Goal: Find specific page/section: Find specific page/section

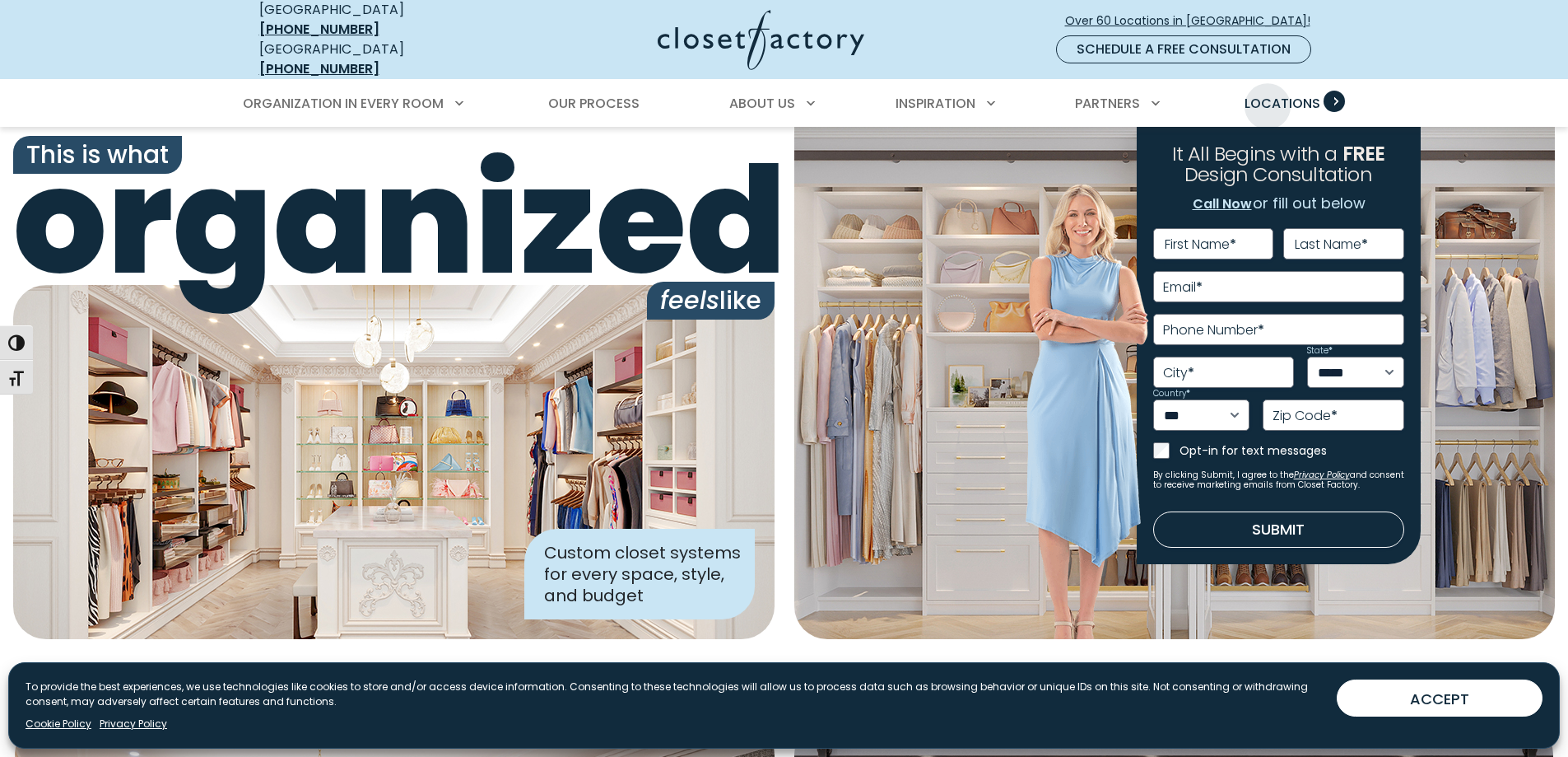
click at [1268, 98] on span "Locations" at bounding box center [1282, 103] width 75 height 19
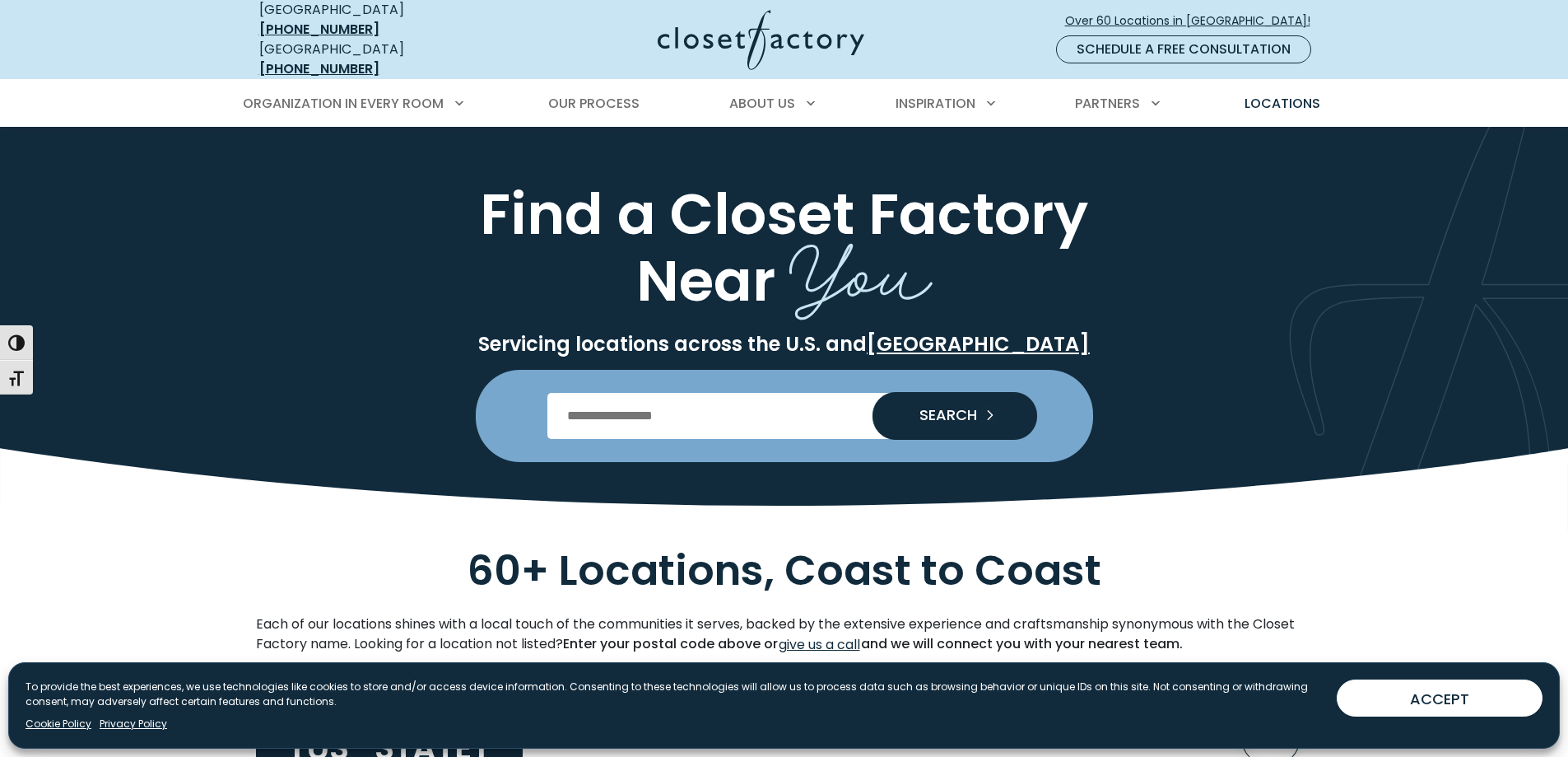
click at [752, 426] on input "Enter Postal Code" at bounding box center [784, 415] width 473 height 47
type input "*****"
click at [921, 399] on button "SEARCH" at bounding box center [955, 415] width 164 height 47
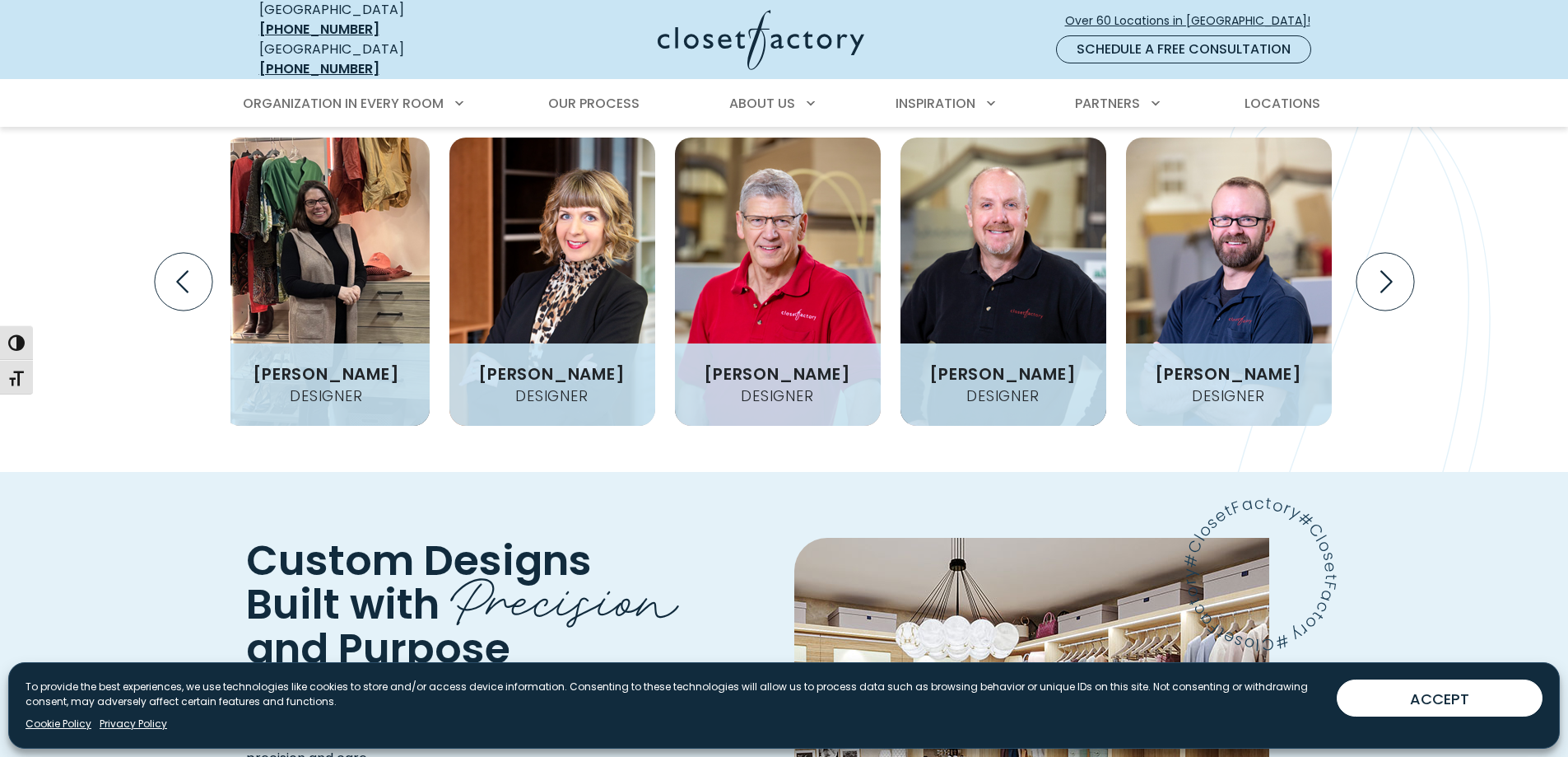
scroll to position [2222, 0]
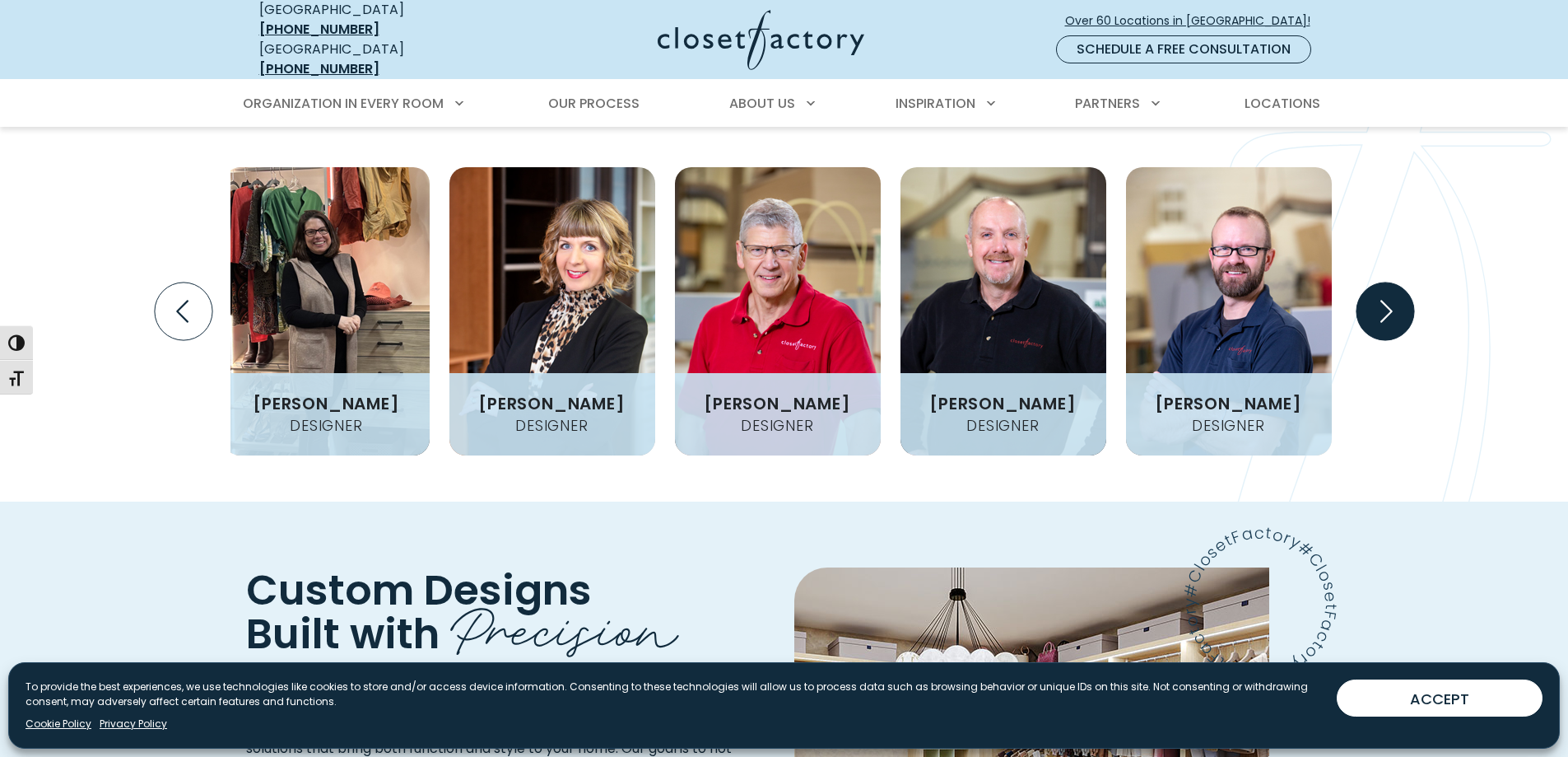
click at [1379, 340] on icon "Next slide" at bounding box center [1384, 311] width 57 height 57
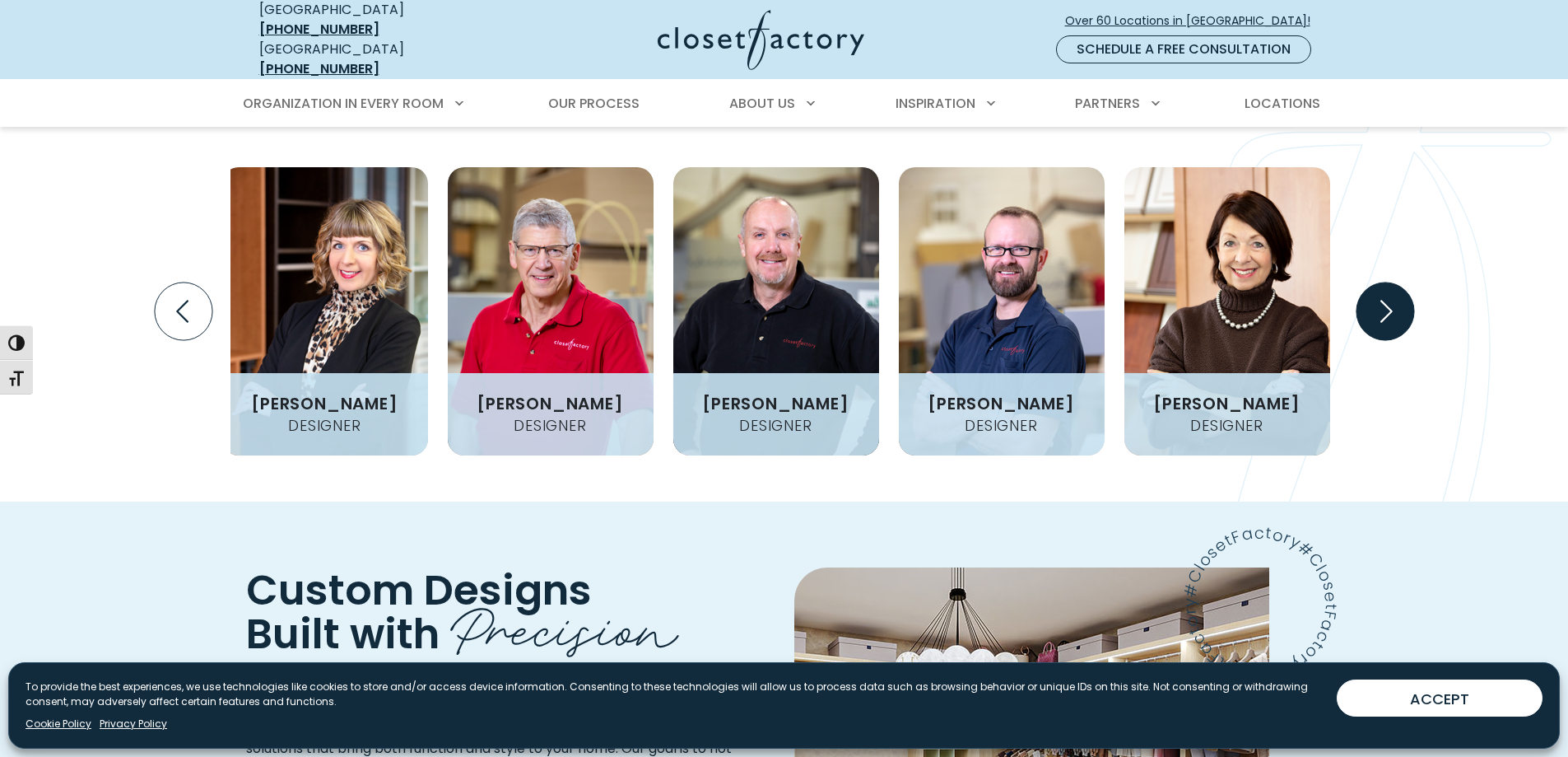
click at [1379, 340] on icon "Next slide" at bounding box center [1384, 311] width 57 height 57
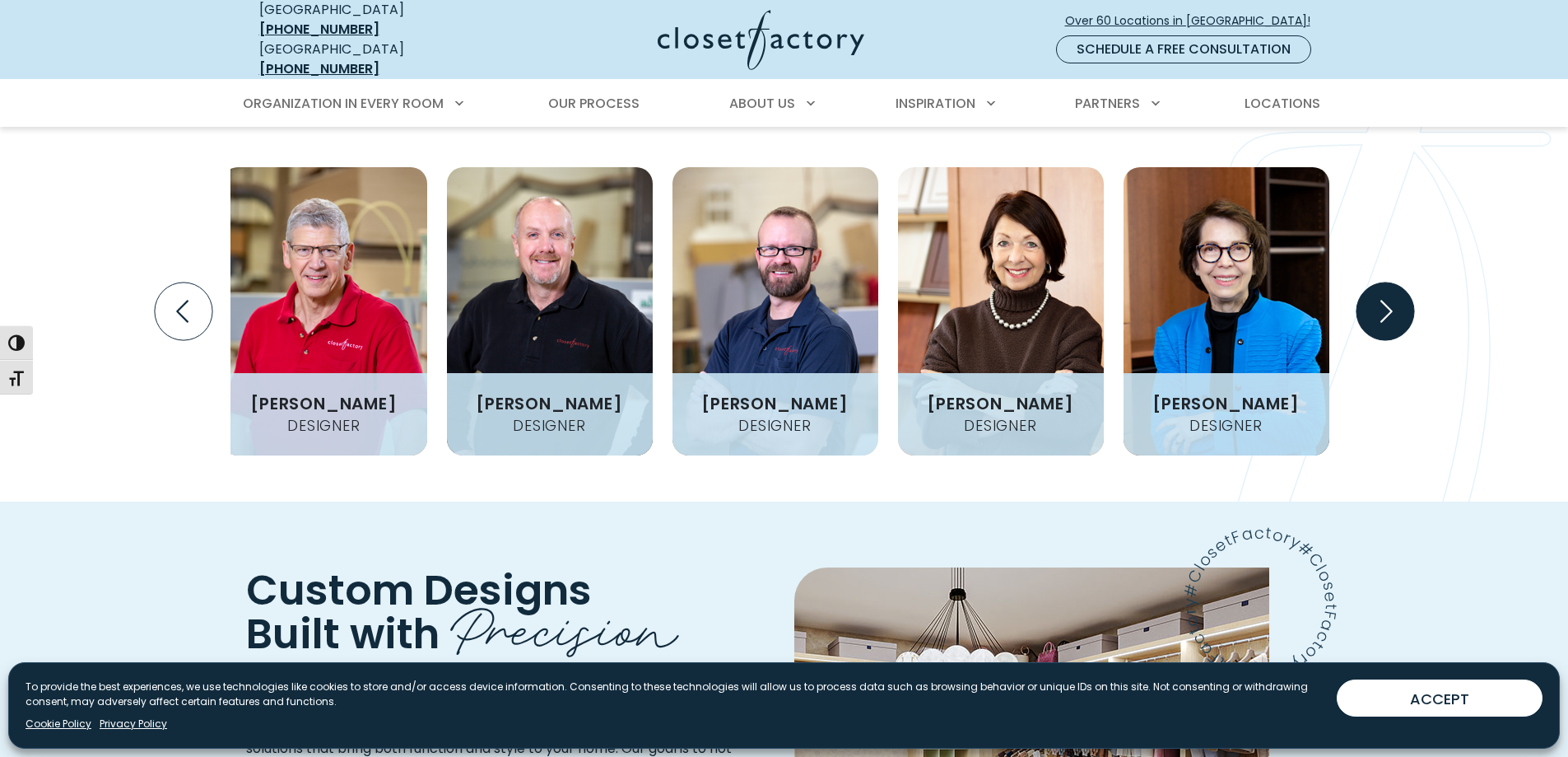
click at [1379, 340] on icon "Next slide" at bounding box center [1384, 311] width 57 height 57
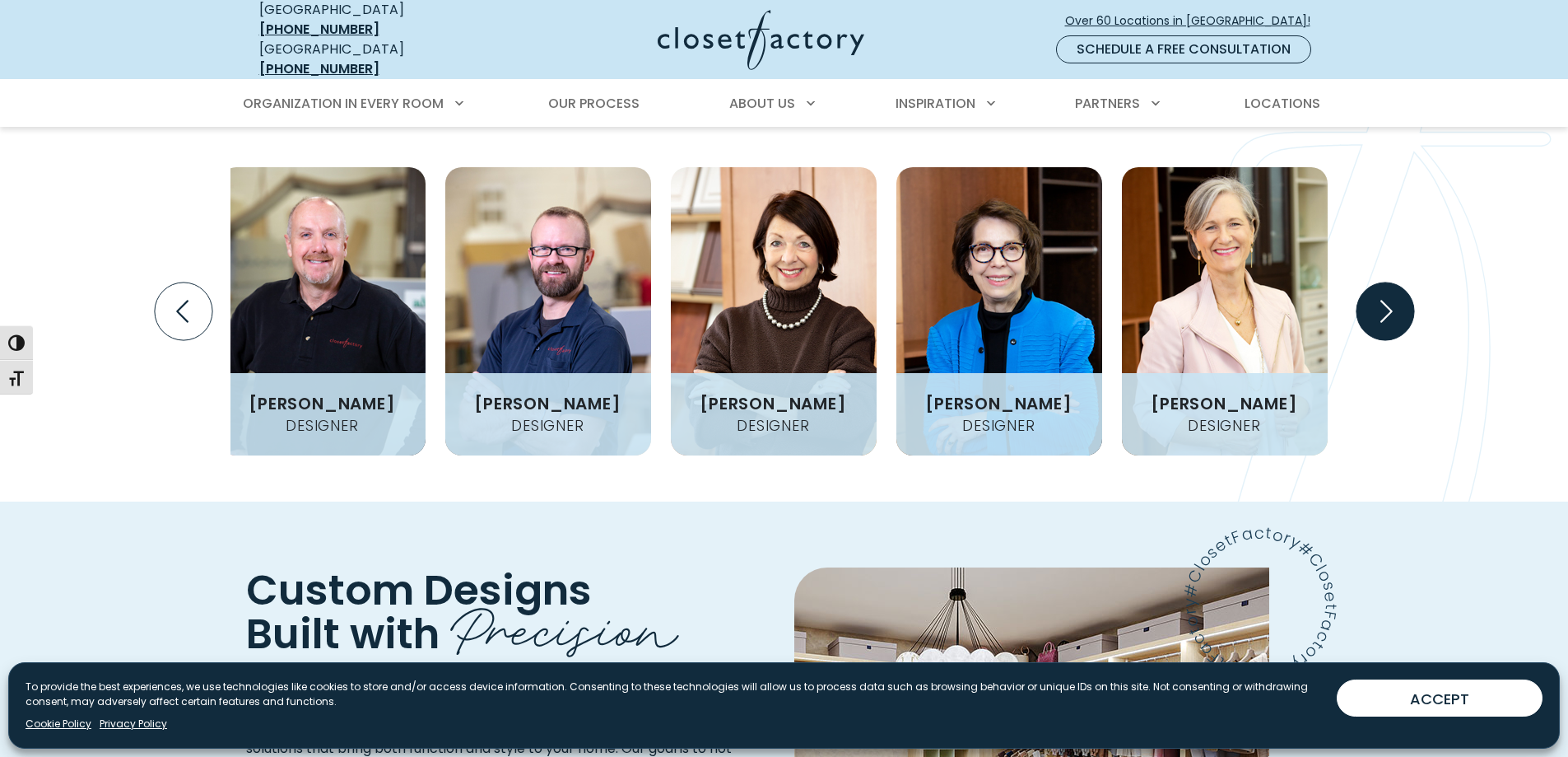
click at [1379, 340] on icon "Next slide" at bounding box center [1384, 311] width 57 height 57
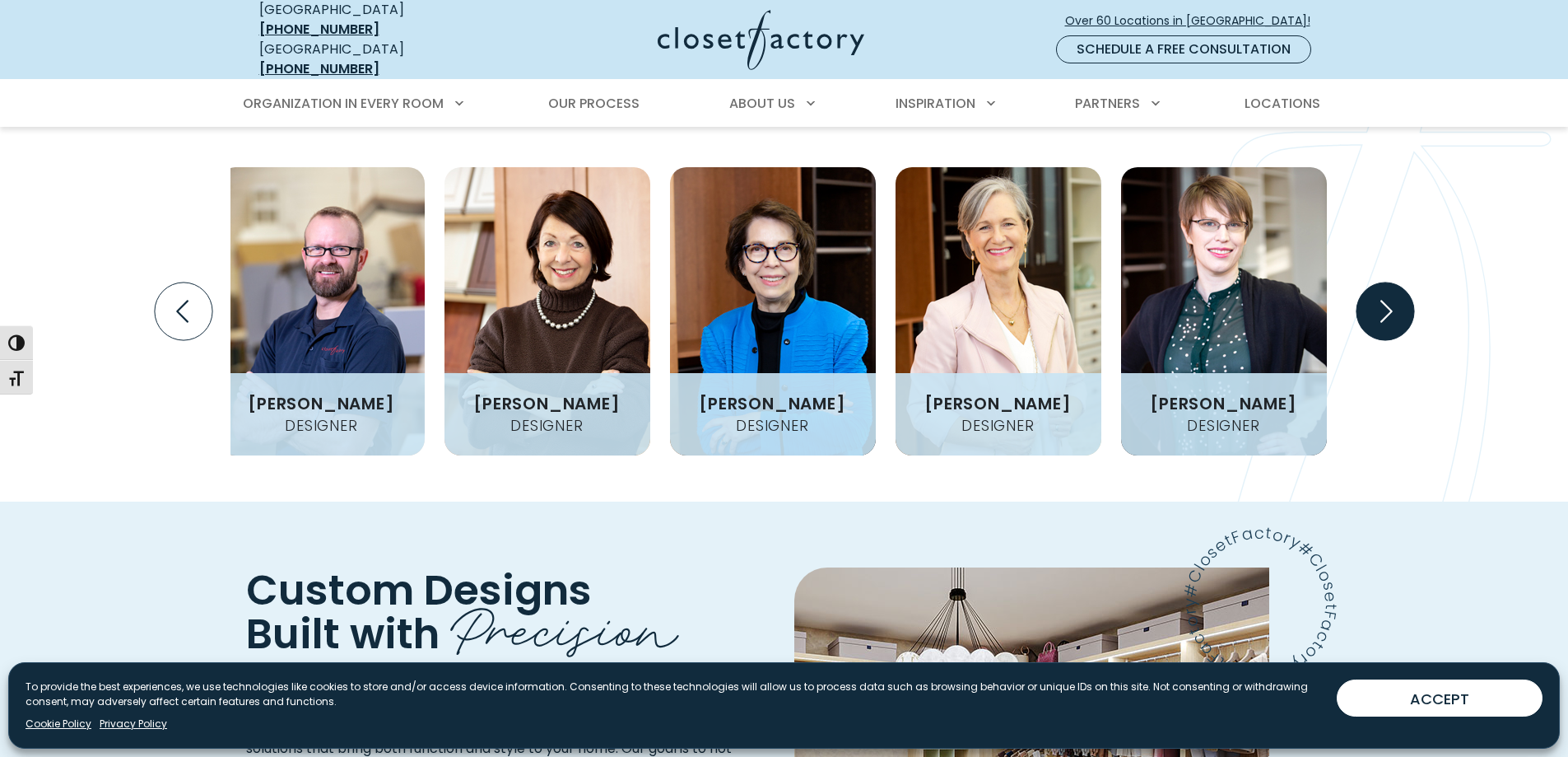
click at [1379, 340] on icon "Next slide" at bounding box center [1384, 311] width 57 height 57
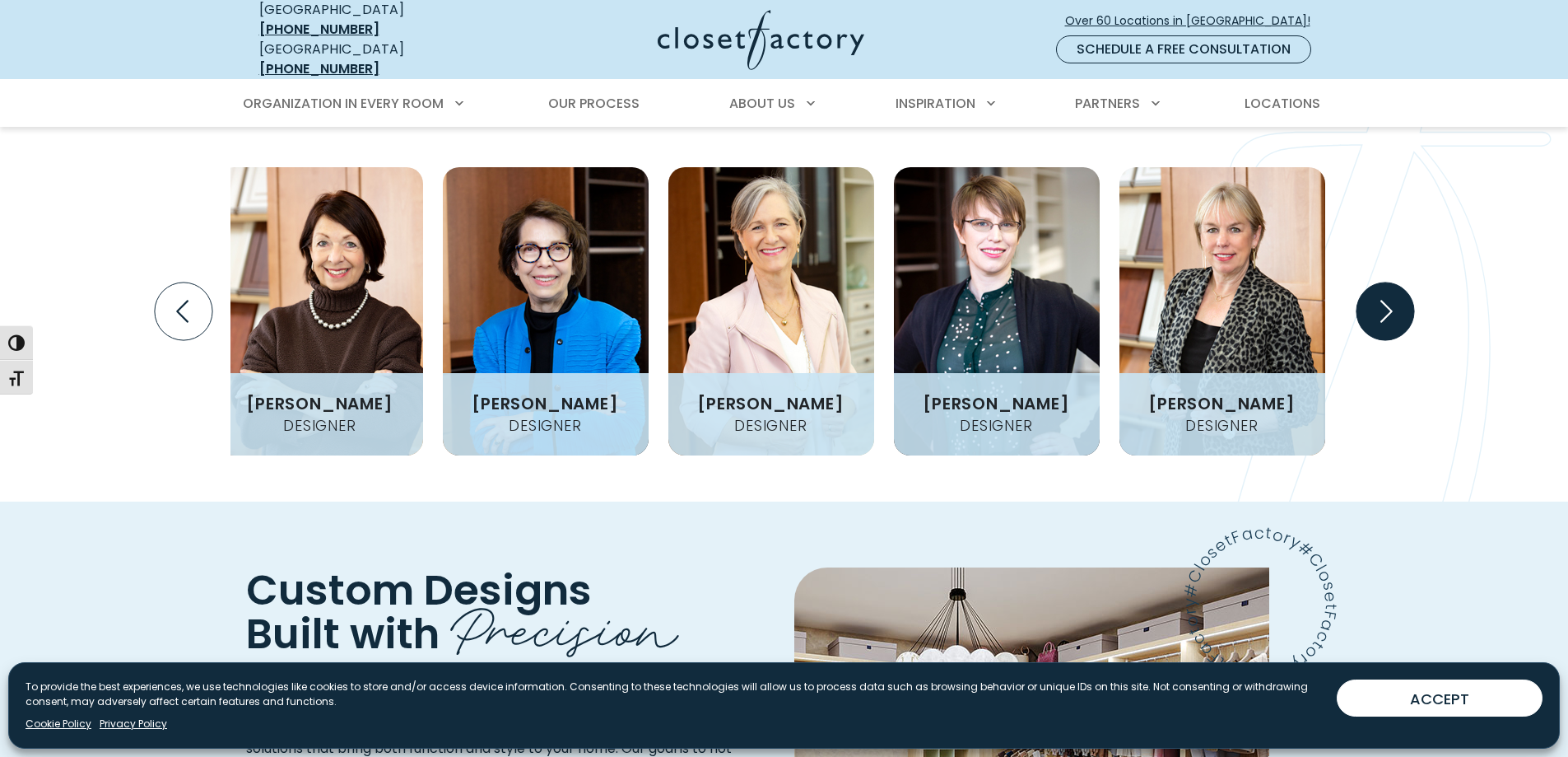
click at [1379, 340] on icon "Next slide" at bounding box center [1384, 311] width 57 height 57
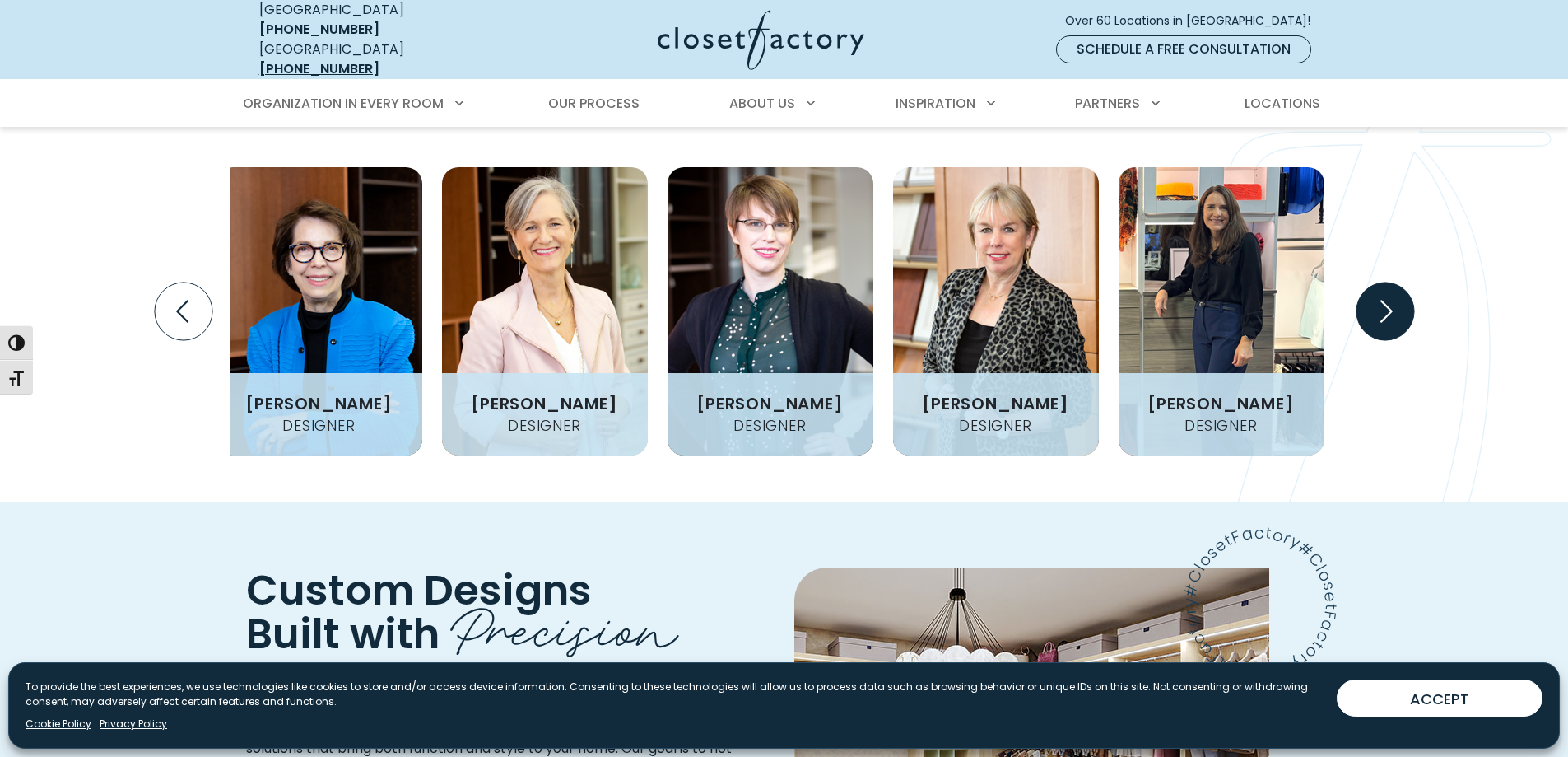
click at [1379, 340] on icon "Next slide" at bounding box center [1384, 311] width 57 height 57
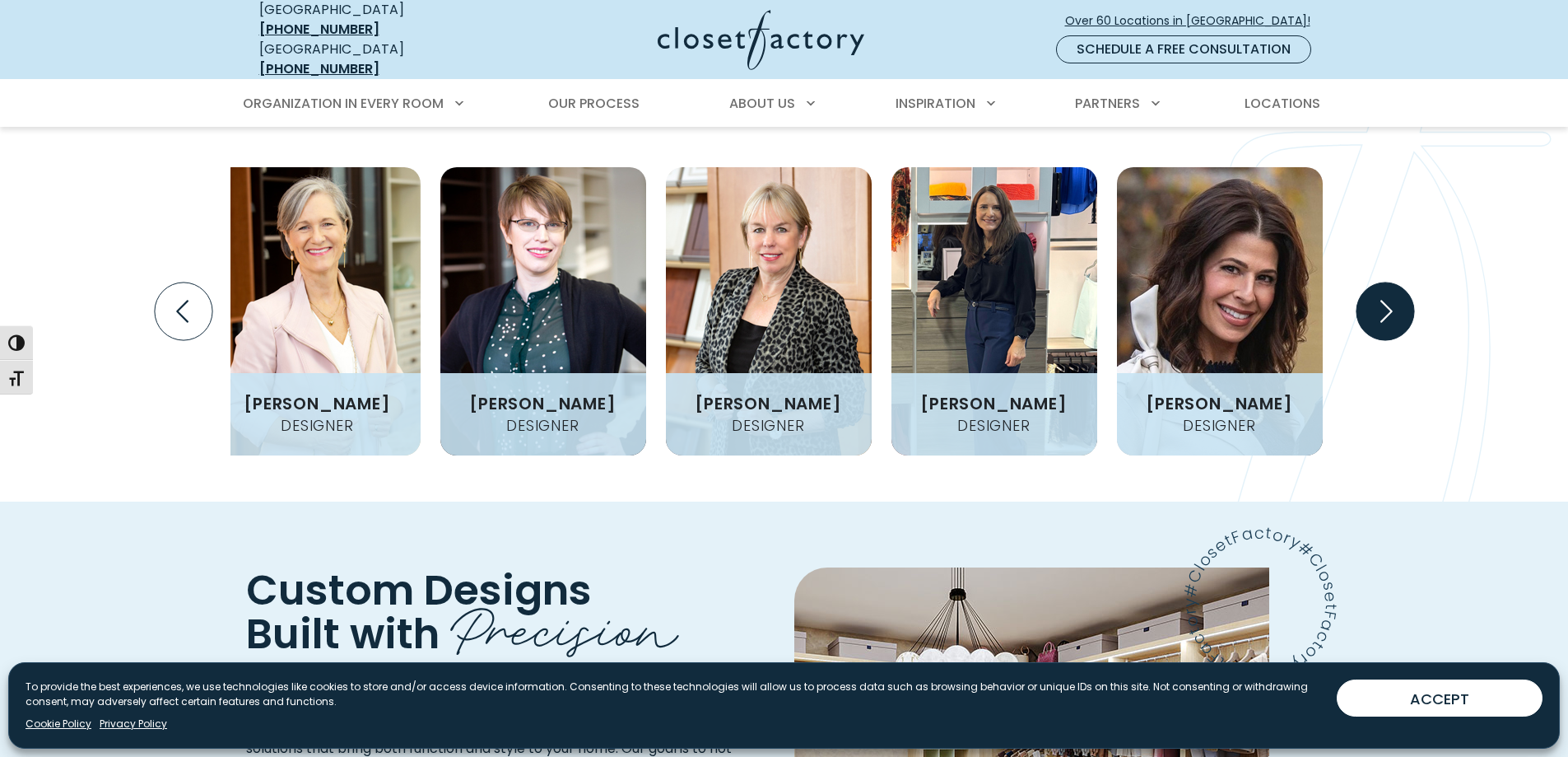
click at [1379, 340] on icon "Next slide" at bounding box center [1384, 311] width 57 height 57
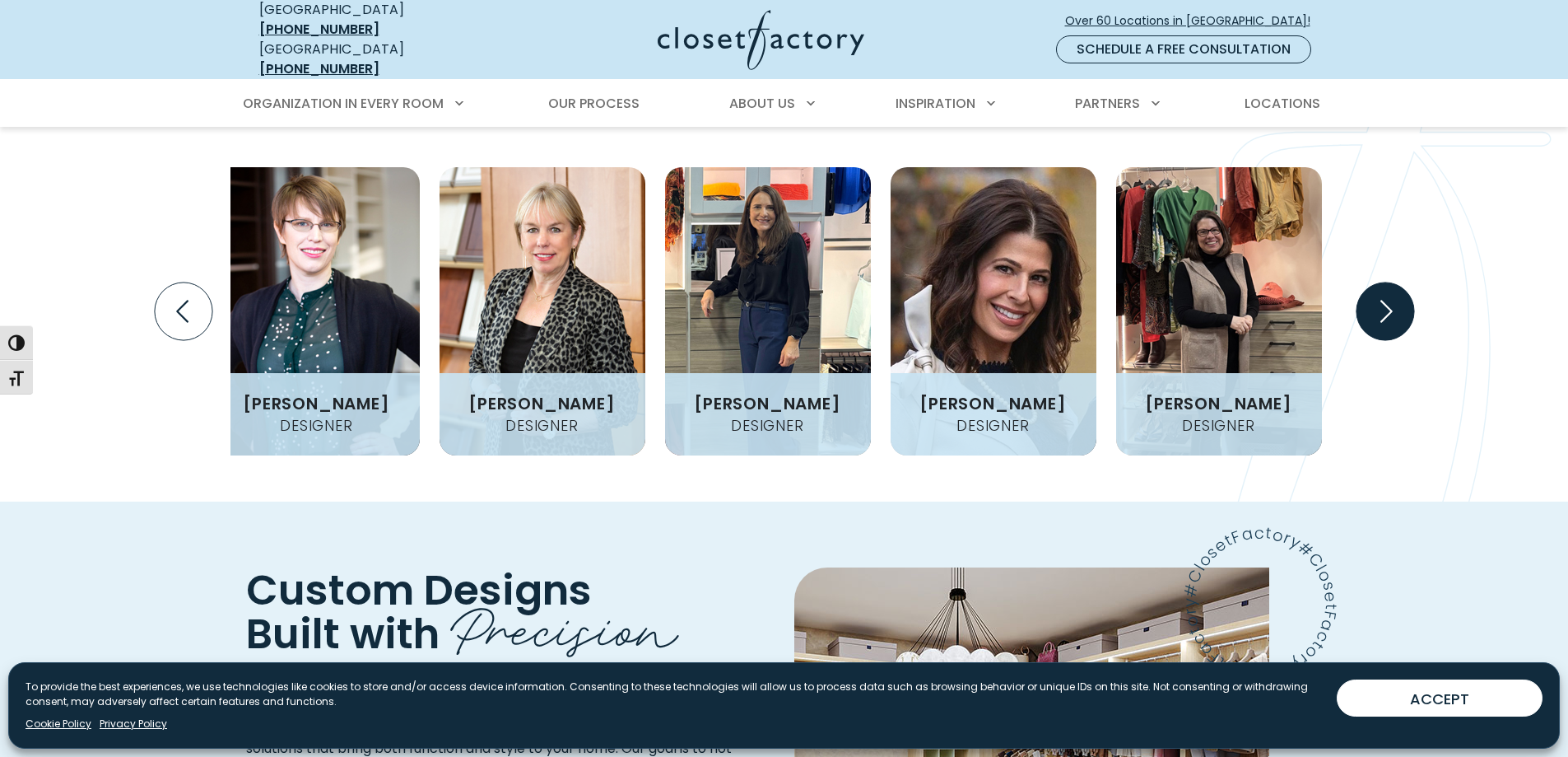
click at [1379, 340] on icon "Next slide" at bounding box center [1384, 311] width 57 height 57
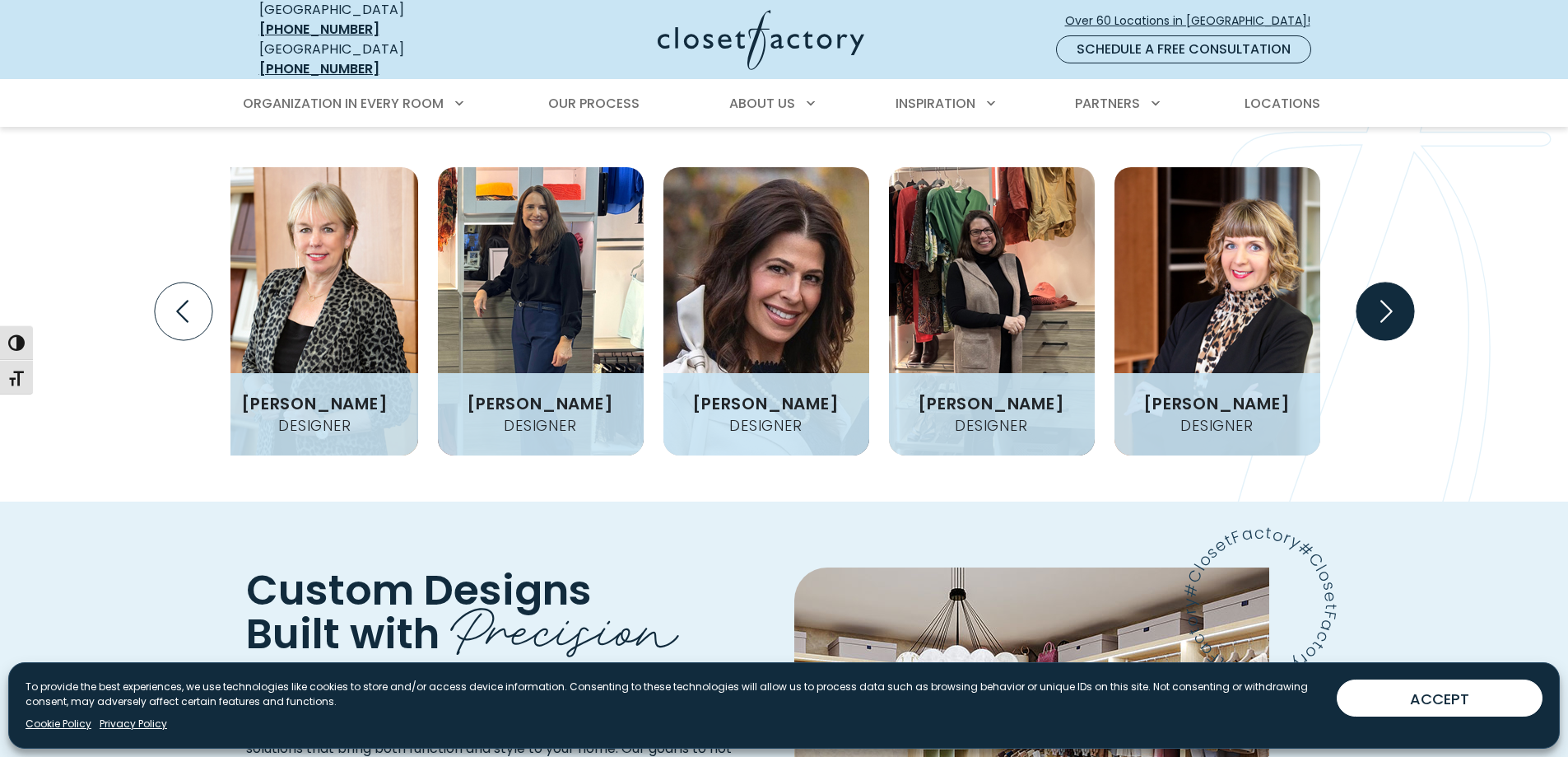
click at [1379, 340] on icon "Next slide" at bounding box center [1384, 311] width 57 height 57
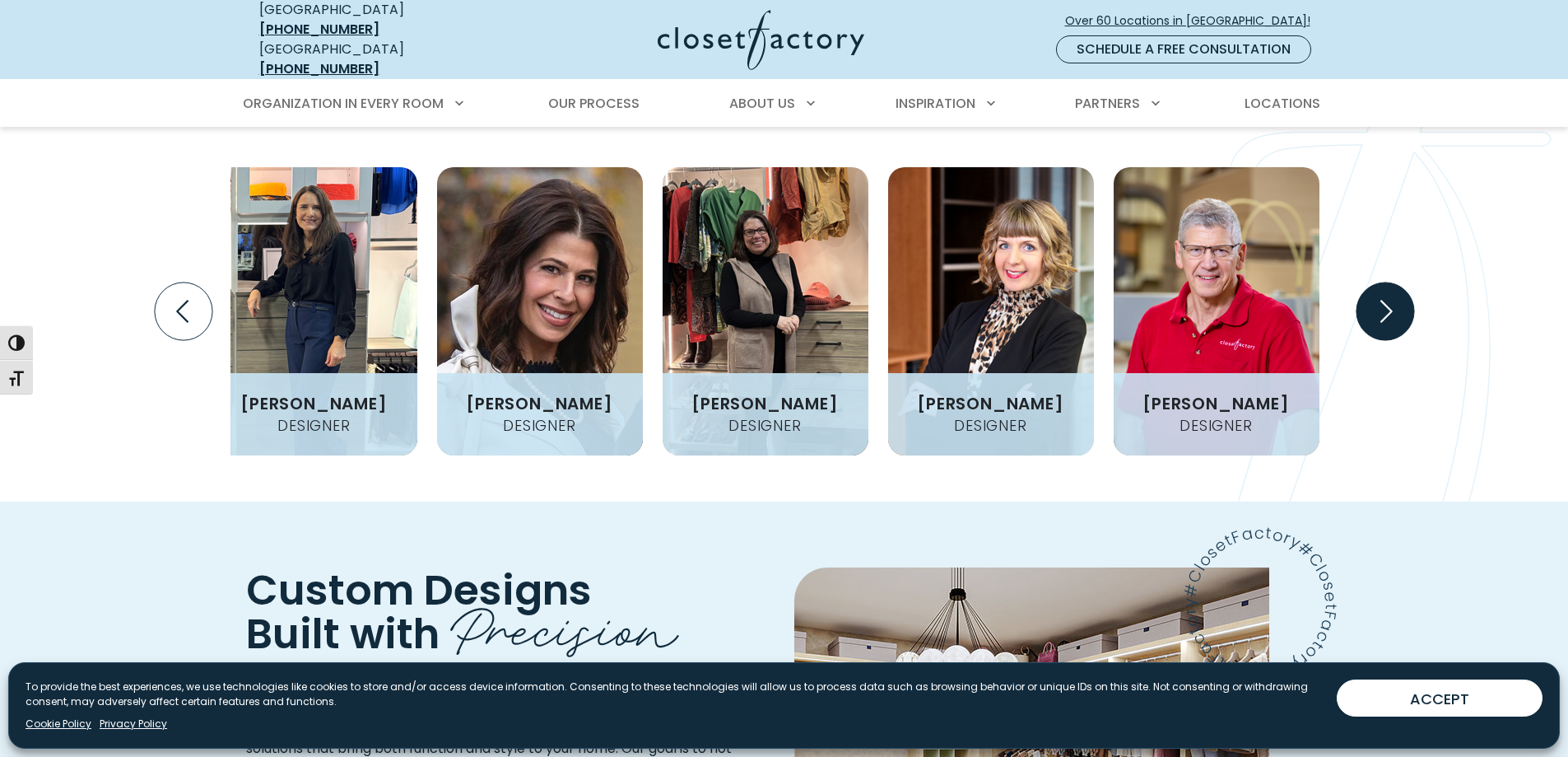
click at [1379, 340] on icon "Next slide" at bounding box center [1384, 311] width 57 height 57
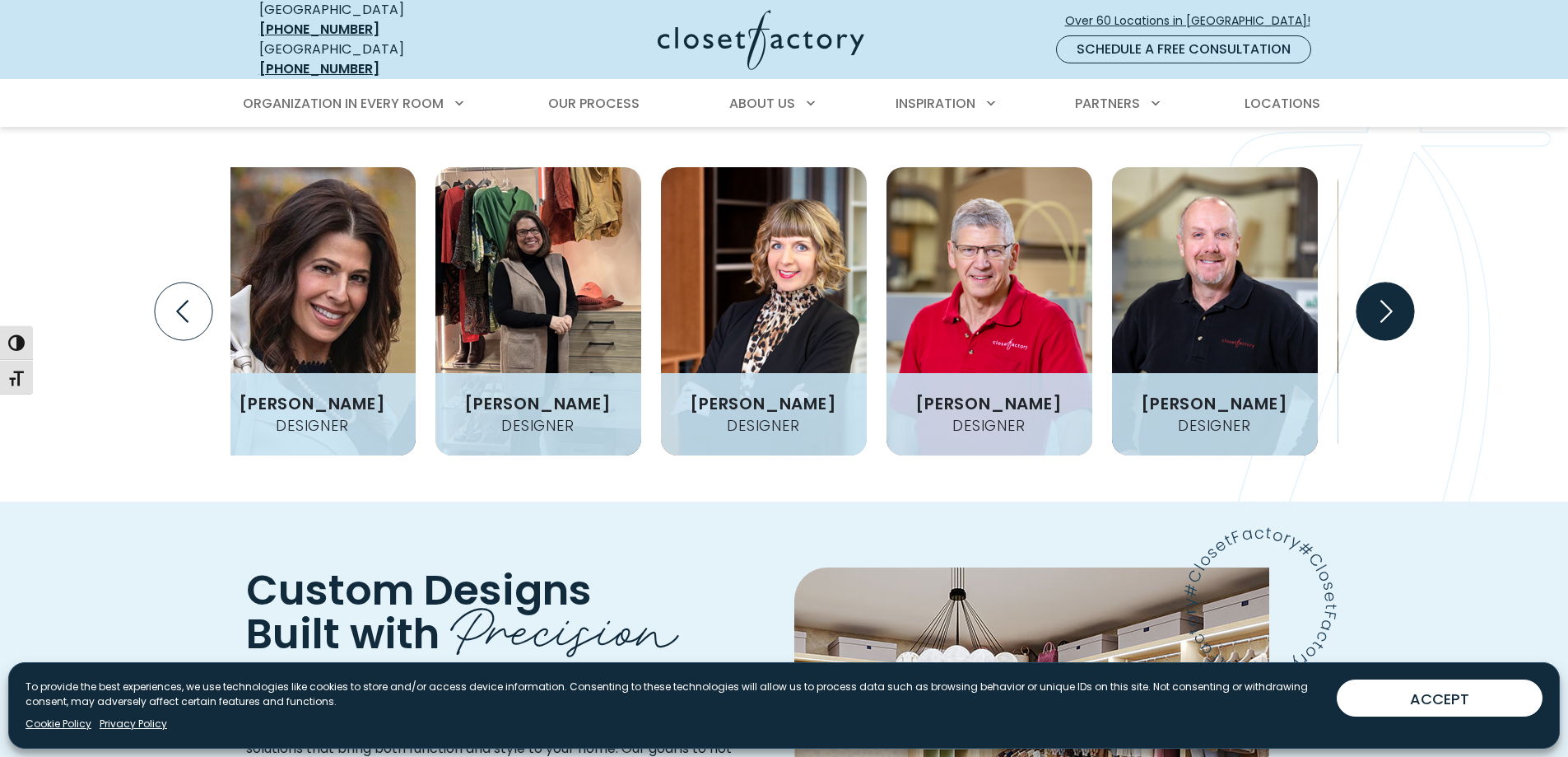
click at [1379, 340] on icon "Next slide" at bounding box center [1384, 311] width 57 height 57
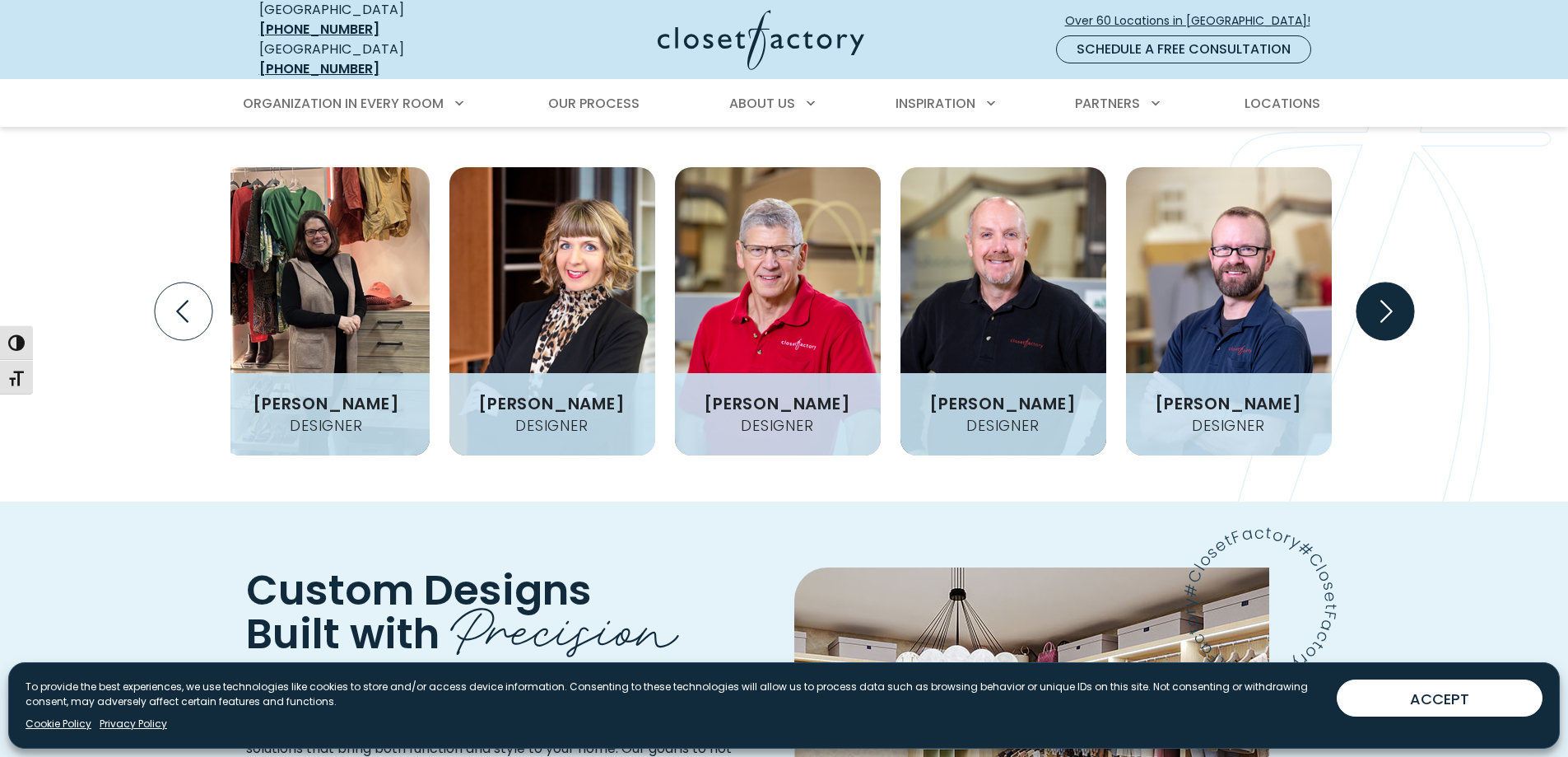
click at [1379, 340] on icon "Next slide" at bounding box center [1384, 311] width 57 height 57
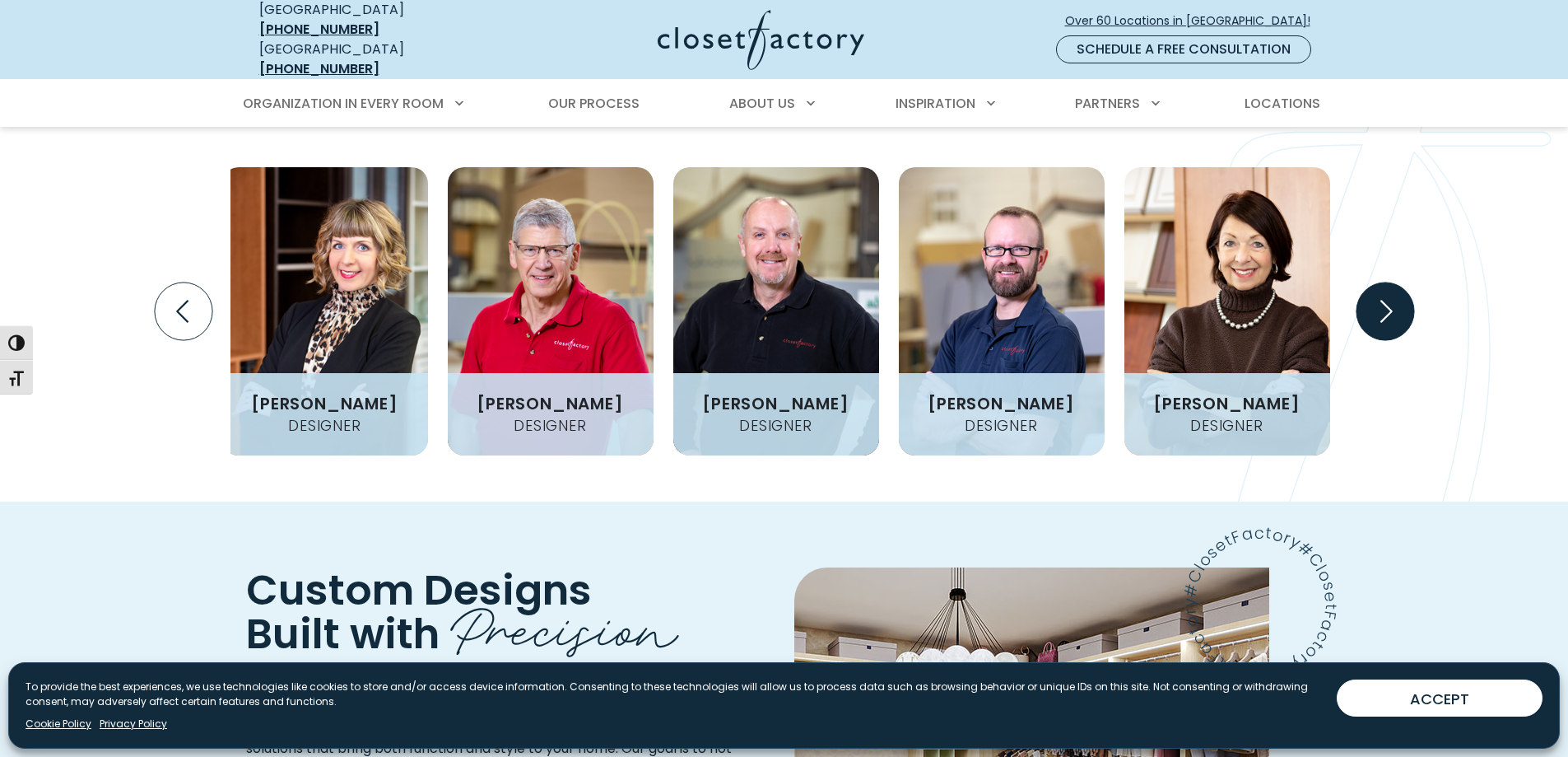
click at [1379, 340] on icon "Next slide" at bounding box center [1384, 311] width 57 height 57
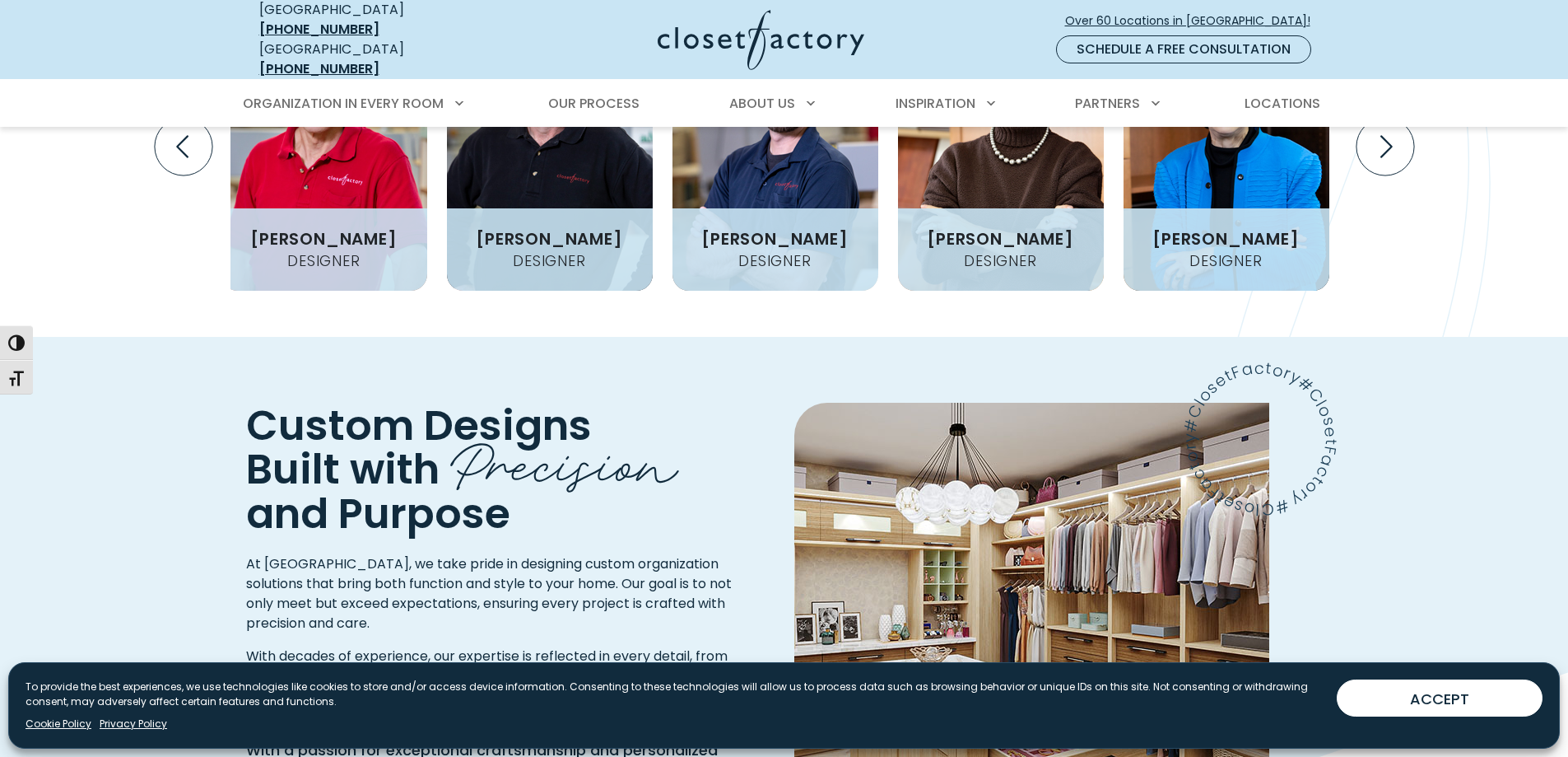
scroll to position [1647, 0]
